Goal: Information Seeking & Learning: Learn about a topic

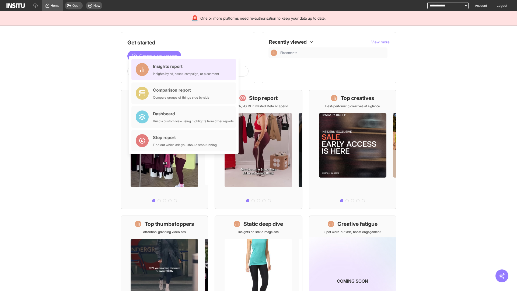
click at [185, 69] on div "Insights report Insights by ad, adset, campaign, or placement" at bounding box center [186, 69] width 66 height 13
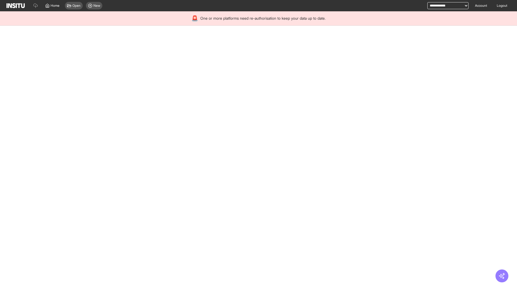
select select "**"
